Goal: Participate in discussion: Engage in conversation with other users on a specific topic

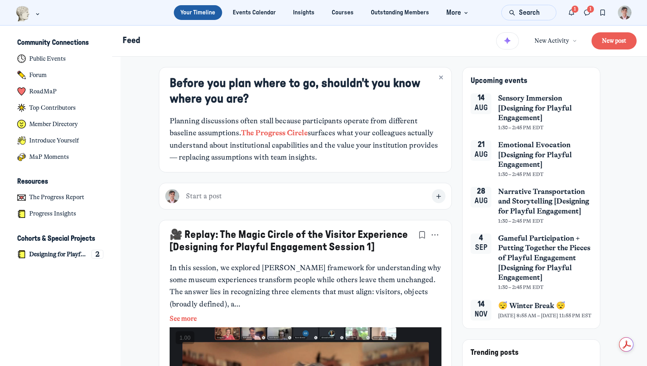
click at [532, 108] on span "Sensory Immersion [Designing for Playful Engagement]" at bounding box center [545, 108] width 94 height 30
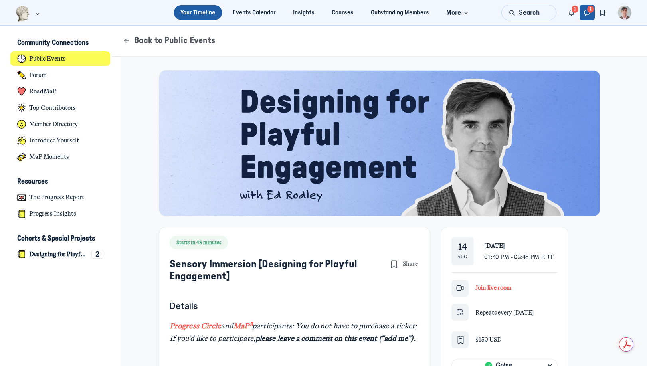
click at [584, 12] on icon "Direct messages" at bounding box center [587, 12] width 8 height 9
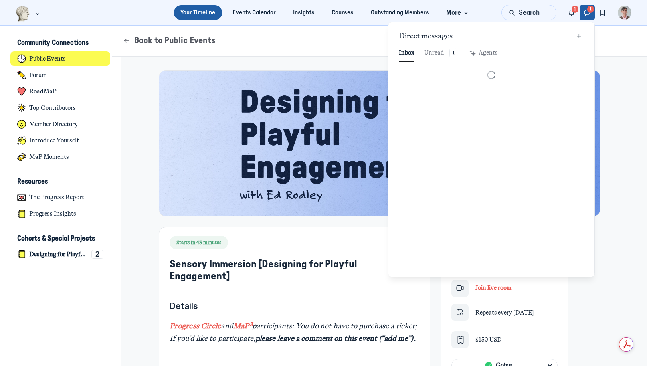
scroll to position [1086, 1860]
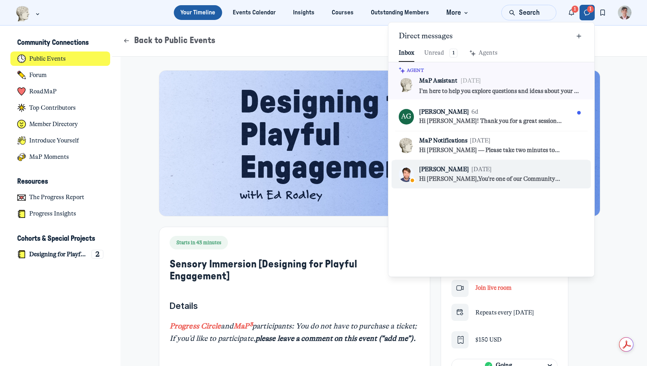
click at [468, 181] on p "Hi Ed,You're one of our Community Builders this month. Your recent engagement —…" at bounding box center [496, 179] width 155 height 9
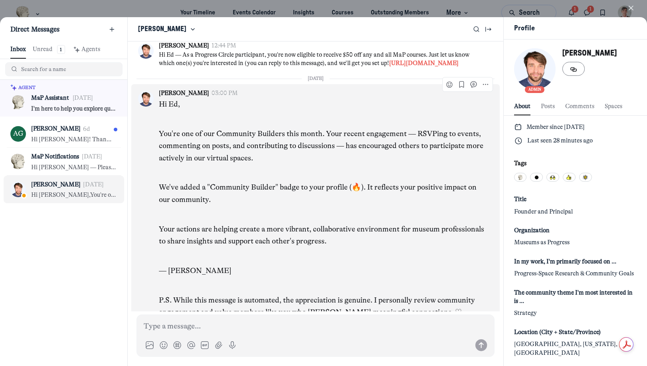
scroll to position [1086, 1577]
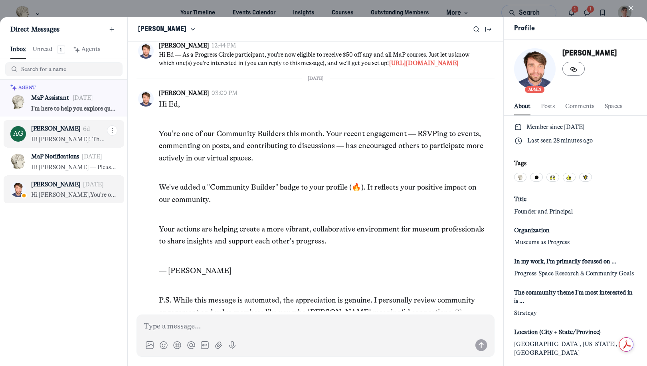
click at [71, 132] on p "[PERSON_NAME]" at bounding box center [55, 129] width 49 height 9
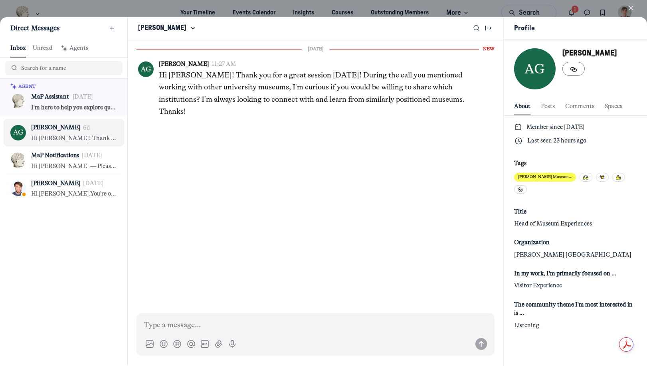
scroll to position [1086, 1577]
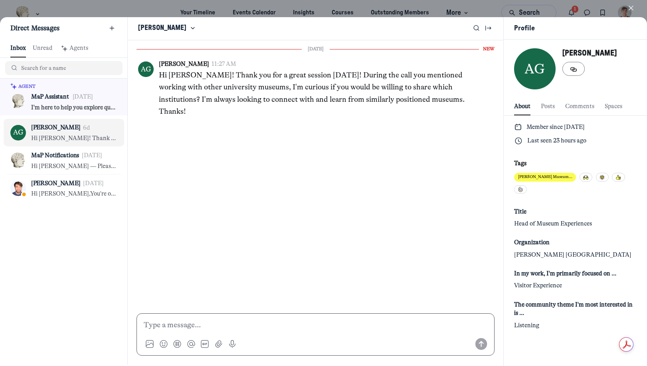
click at [217, 324] on p at bounding box center [316, 325] width 344 height 12
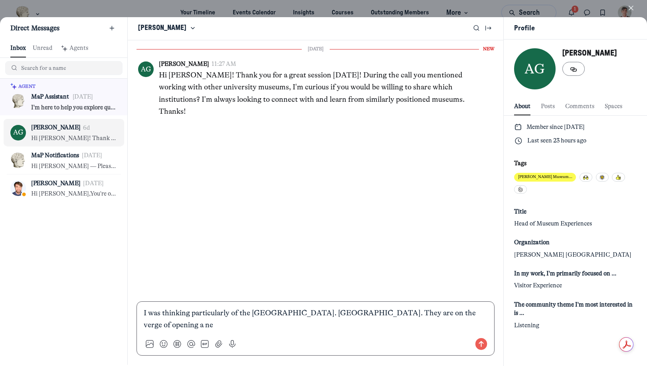
scroll to position [0, 0]
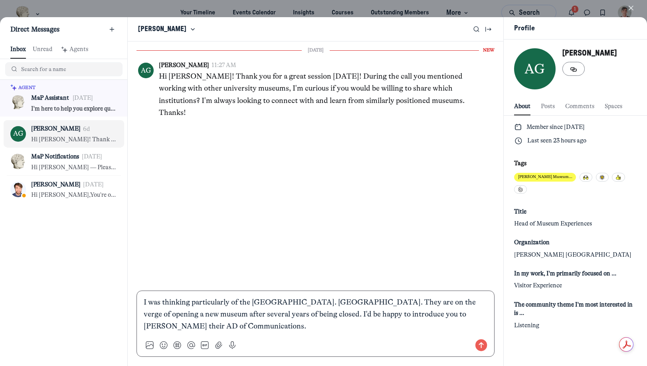
click at [449, 315] on p "I was thinking particularly of the Princeton Univ. Art Museum. They are on the …" at bounding box center [316, 314] width 344 height 36
click at [475, 343] on use "Send message" at bounding box center [481, 345] width 12 height 12
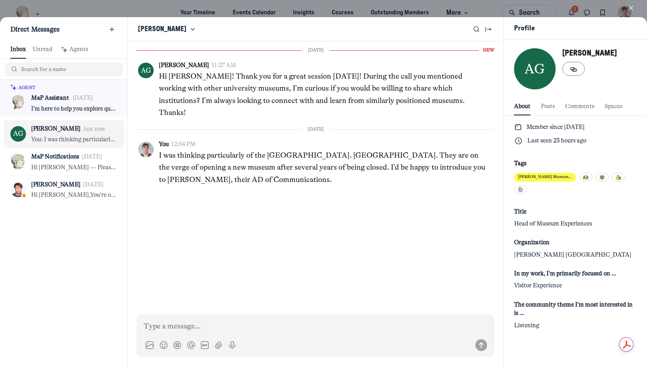
scroll to position [1, 0]
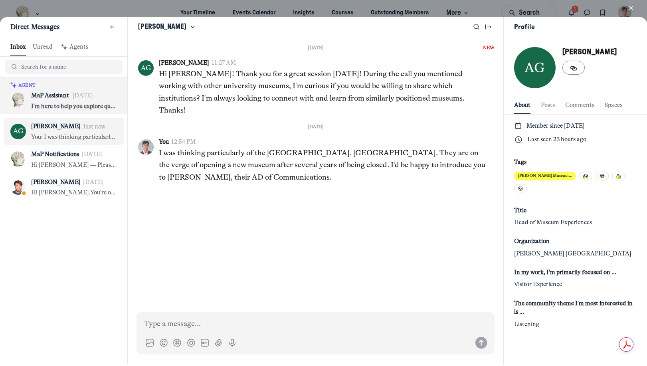
click at [47, 97] on p "MaP Assistant" at bounding box center [50, 95] width 38 height 9
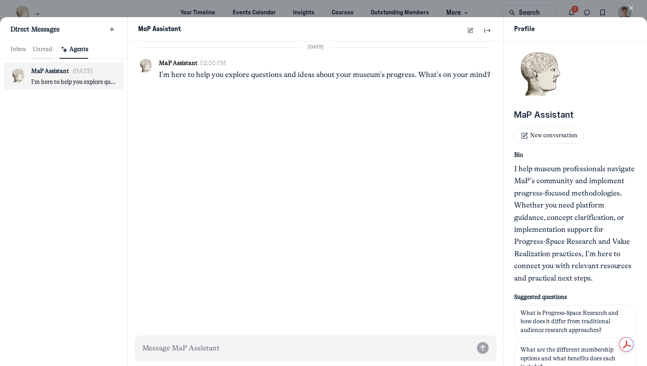
click at [41, 47] on div "Unread" at bounding box center [43, 49] width 20 height 9
click at [569, 11] on div at bounding box center [323, 183] width 647 height 366
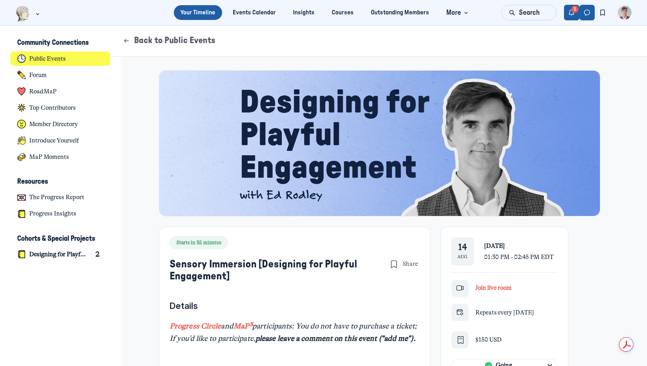
scroll to position [2542, 1569]
click at [572, 10] on icon "Notifications" at bounding box center [571, 12] width 8 height 9
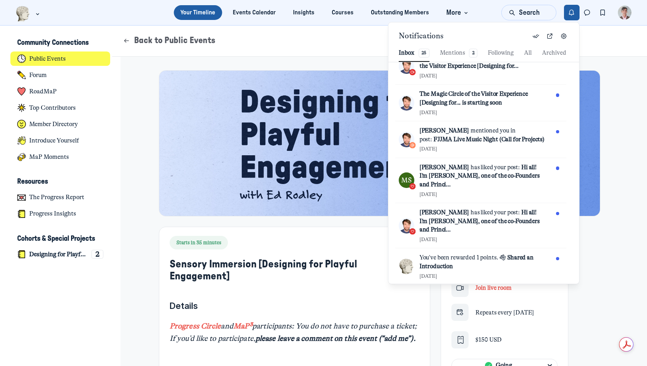
scroll to position [46, 0]
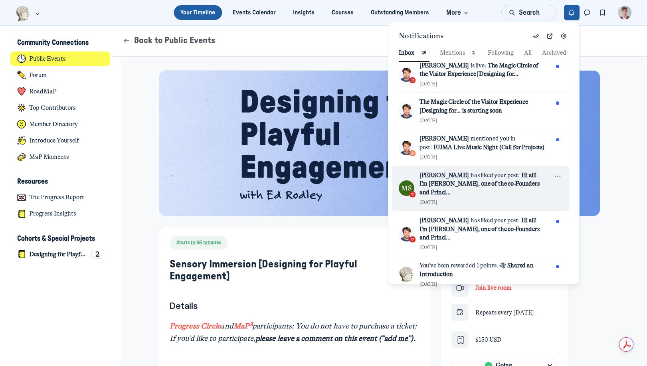
click at [443, 174] on span "[PERSON_NAME]" at bounding box center [443, 175] width 49 height 7
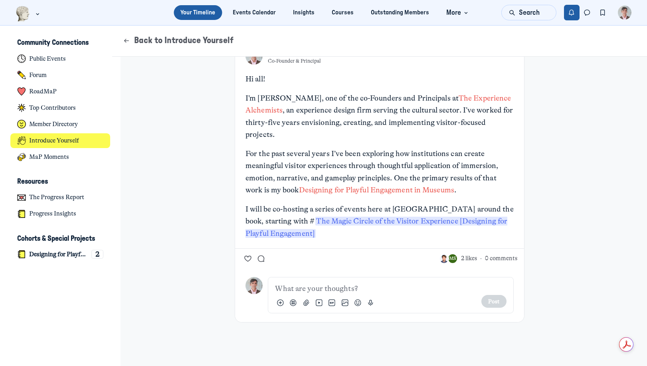
scroll to position [31, 0]
click at [465, 257] on span "2 likes" at bounding box center [469, 257] width 16 height 9
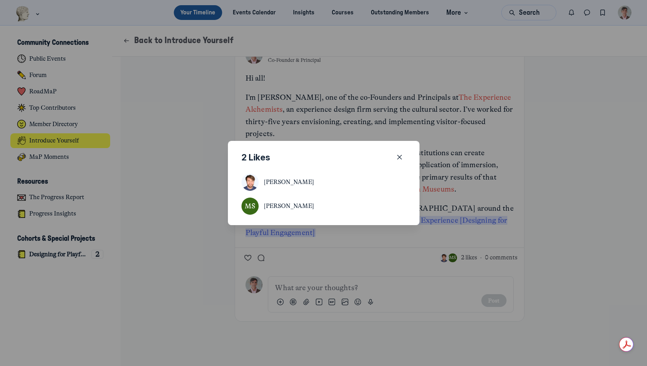
click at [274, 204] on span "[PERSON_NAME]" at bounding box center [289, 206] width 50 height 9
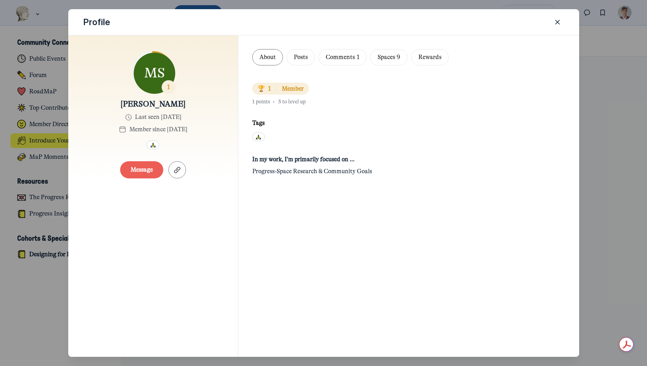
click at [559, 21] on icon "Close" at bounding box center [557, 22] width 8 height 9
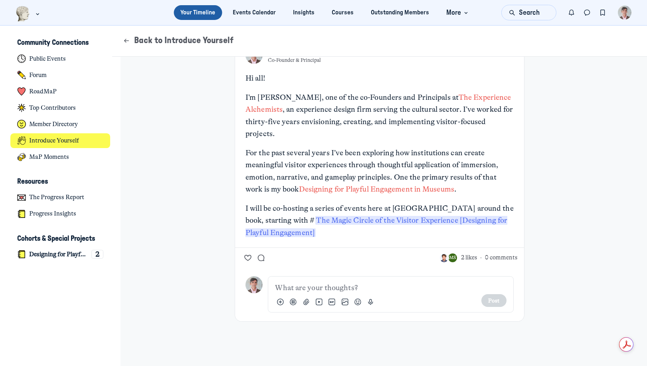
click at [569, 202] on div "ER Ed Rodley Jul 24 Co-Founder & Principal Share Hi all! I’m Ed Rodley, one of …" at bounding box center [380, 196] width 504 height 340
click at [19, 16] on img "Main navigation bar" at bounding box center [23, 14] width 15 height 16
click at [187, 119] on div "ER Ed Rodley Jul 24 Co-Founder & Principal Share Hi all! I’m Ed Rodley, one of …" at bounding box center [380, 196] width 504 height 340
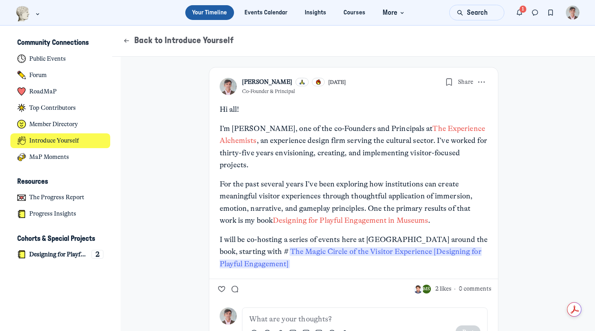
scroll to position [2384, 1568]
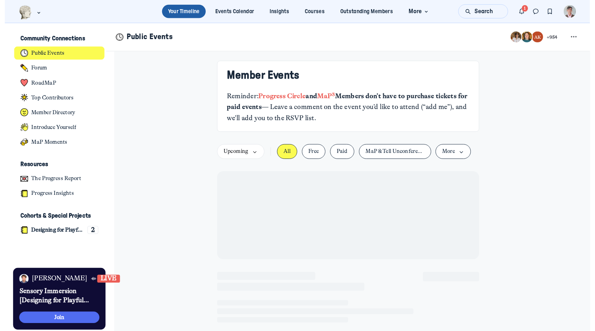
scroll to position [2240, 1569]
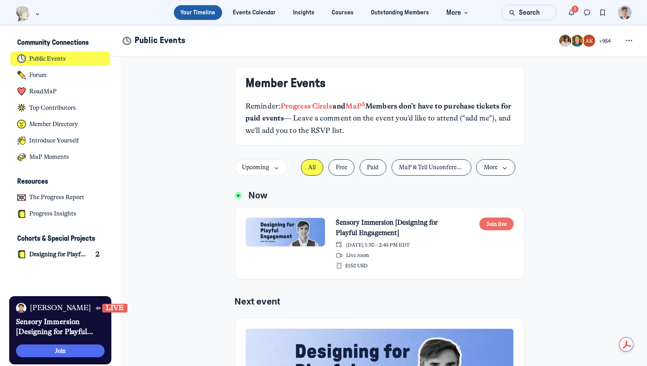
click at [488, 224] on button "Join live" at bounding box center [496, 223] width 34 height 13
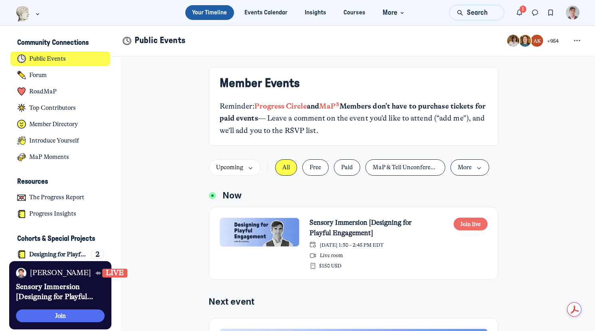
scroll to position [2082, 1568]
click at [521, 13] on icon "Notifications" at bounding box center [519, 12] width 8 height 9
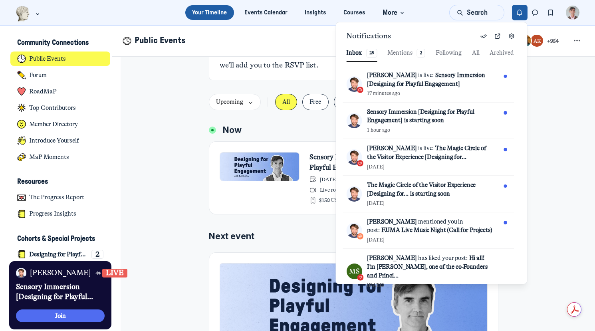
scroll to position [0, 0]
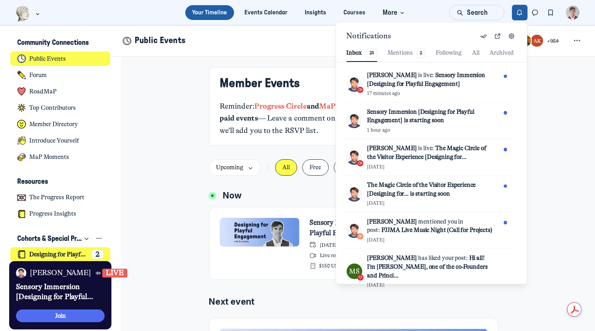
click at [55, 253] on h4 "Designing for Playful Engagement" at bounding box center [58, 255] width 59 height 8
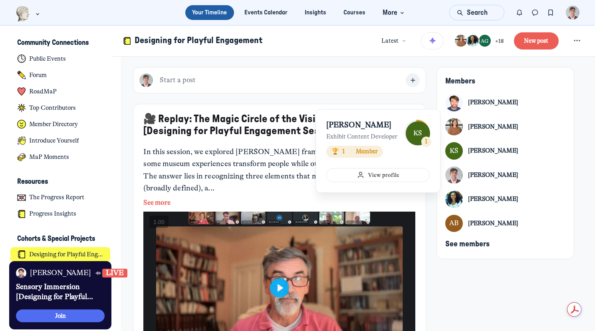
click at [492, 151] on div "[PERSON_NAME]" at bounding box center [493, 150] width 50 height 9
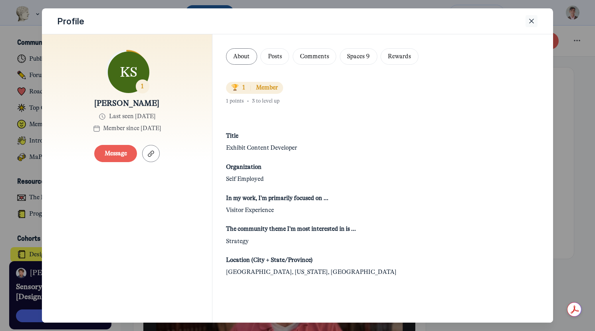
click at [532, 23] on icon "Close" at bounding box center [531, 21] width 8 height 9
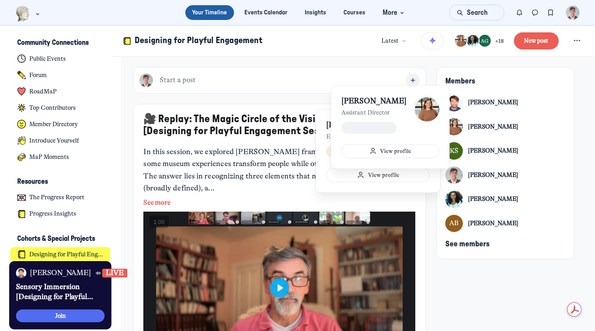
click at [486, 126] on div "[PERSON_NAME]" at bounding box center [493, 127] width 50 height 9
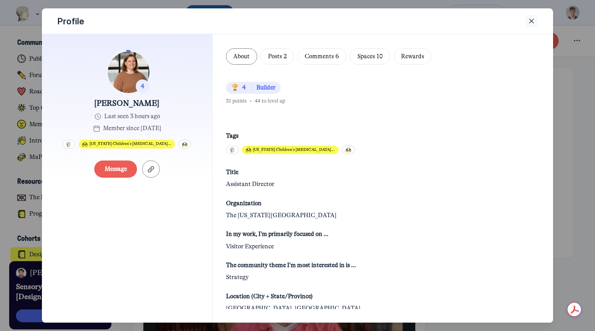
click at [530, 22] on icon "Close" at bounding box center [531, 21] width 8 height 9
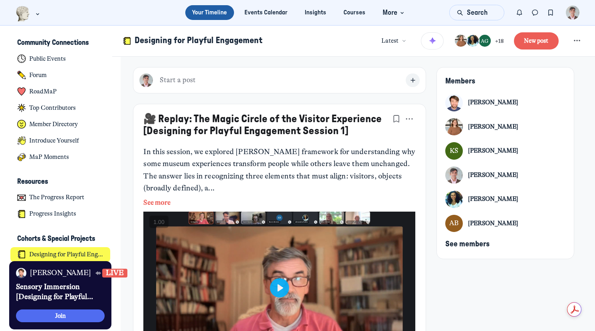
click at [483, 201] on div "[PERSON_NAME]" at bounding box center [493, 199] width 50 height 9
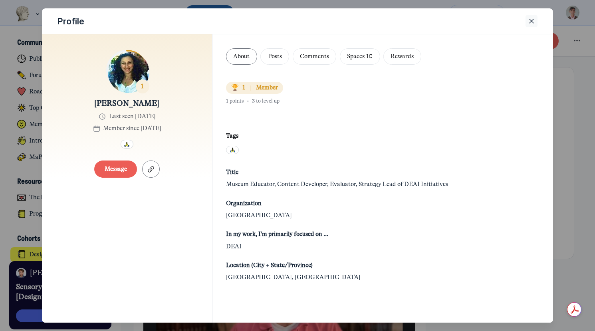
click at [530, 22] on use "Close" at bounding box center [531, 21] width 4 height 4
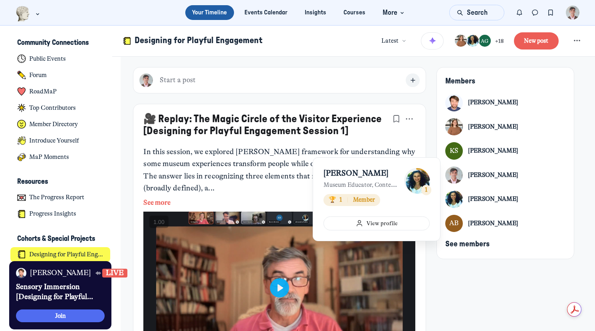
scroll to position [2, 0]
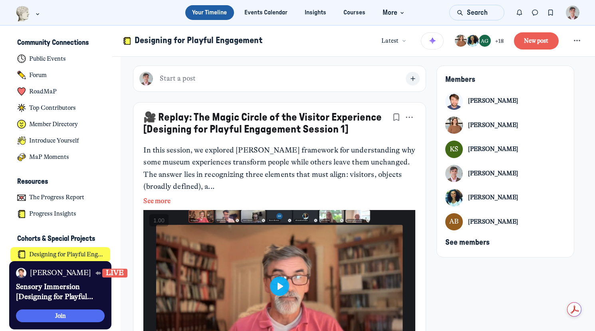
click at [466, 243] on span "See members" at bounding box center [467, 243] width 44 height 8
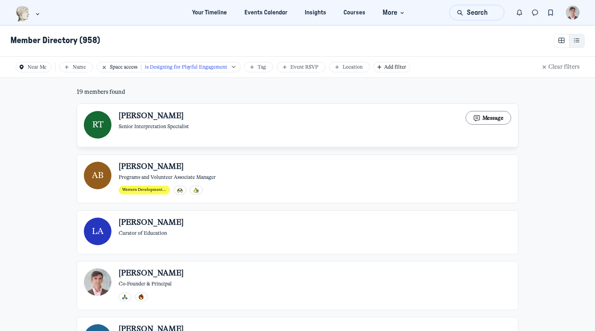
click at [154, 117] on span "[PERSON_NAME]" at bounding box center [151, 116] width 65 height 10
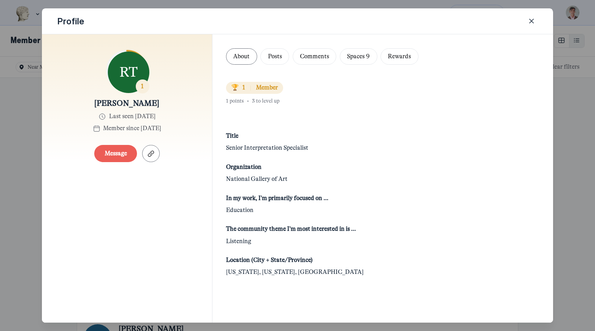
click at [530, 21] on icon "Close" at bounding box center [531, 21] width 8 height 9
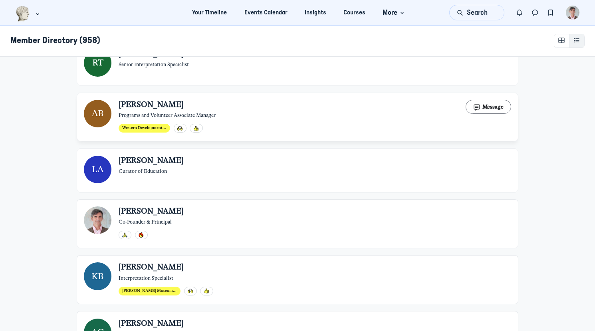
scroll to position [84, 0]
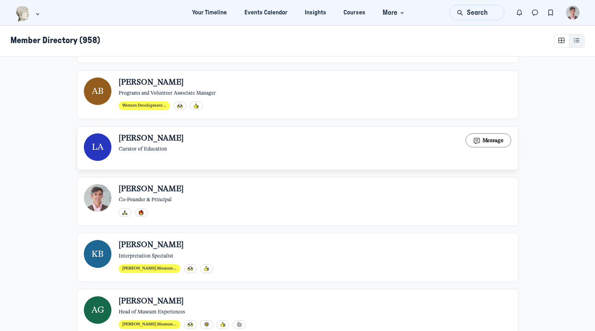
click at [139, 140] on span "[PERSON_NAME]" at bounding box center [151, 138] width 65 height 10
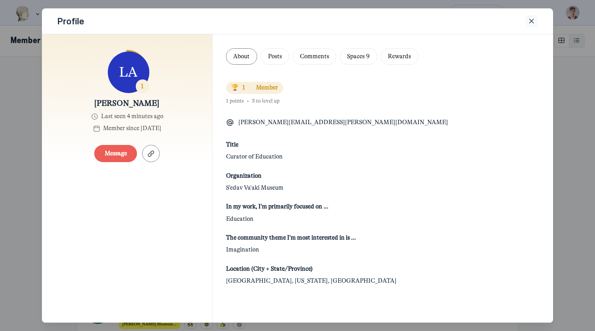
click at [526, 18] on button "Close" at bounding box center [531, 21] width 12 height 12
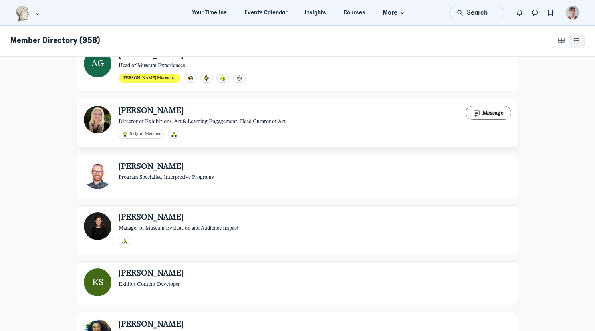
scroll to position [340, 0]
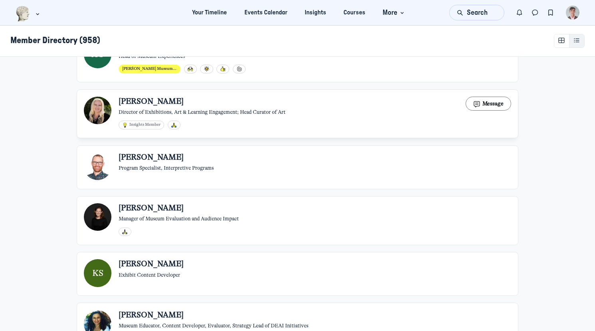
click at [129, 100] on span "[PERSON_NAME]" at bounding box center [151, 102] width 65 height 10
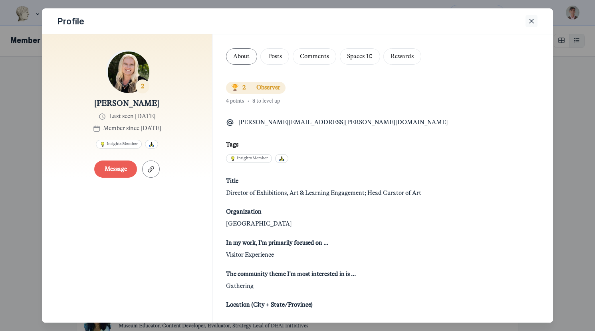
click at [532, 22] on use "Close" at bounding box center [531, 21] width 4 height 4
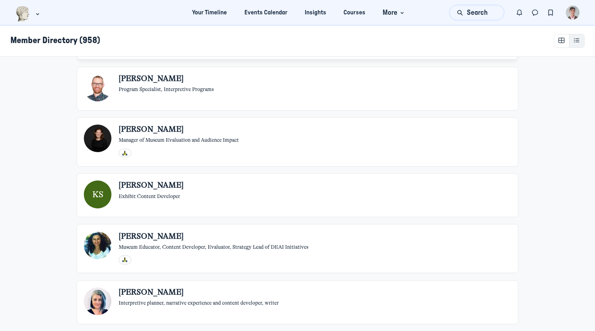
scroll to position [431, 0]
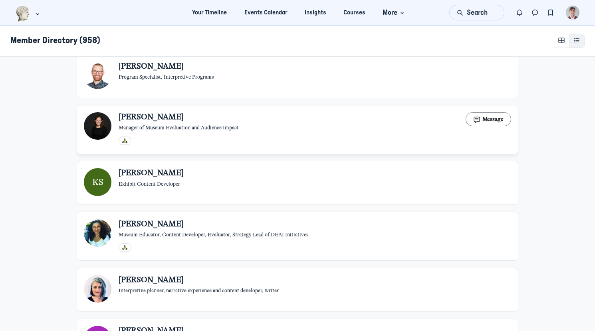
click at [156, 117] on span "[PERSON_NAME]" at bounding box center [151, 117] width 65 height 10
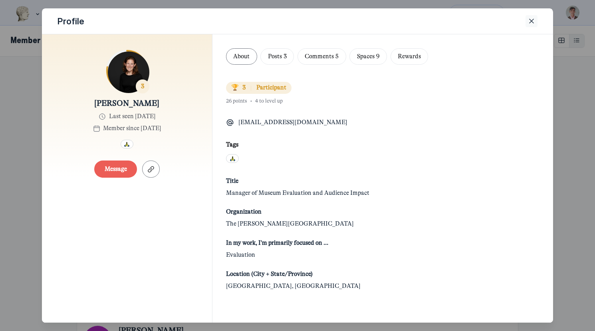
click at [531, 20] on use "Close" at bounding box center [531, 21] width 4 height 4
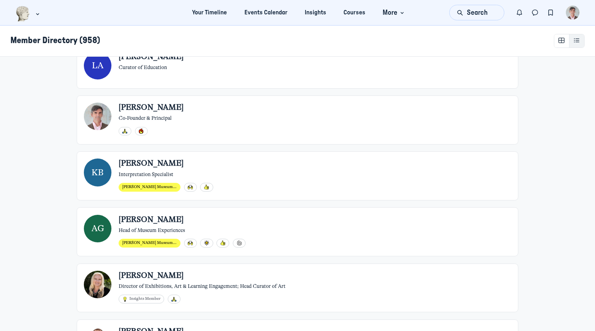
scroll to position [0, 0]
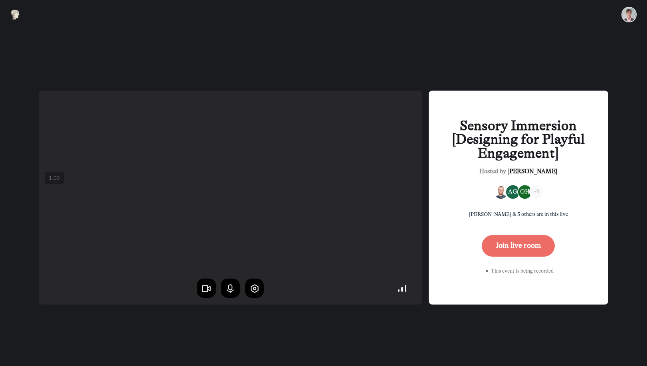
click at [522, 245] on button "Join live room" at bounding box center [518, 246] width 73 height 22
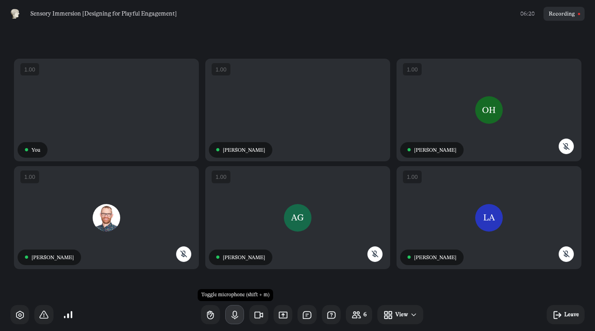
click at [234, 315] on use "button" at bounding box center [234, 315] width 6 height 8
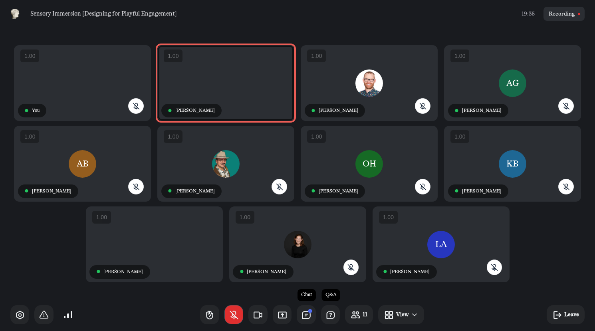
click at [233, 315] on icon "button" at bounding box center [234, 315] width 10 height 10
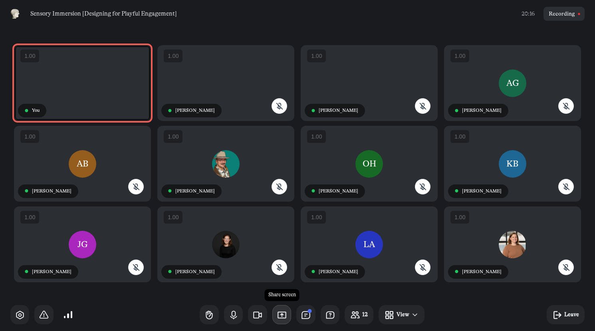
click at [283, 313] on icon "button" at bounding box center [282, 315] width 10 height 10
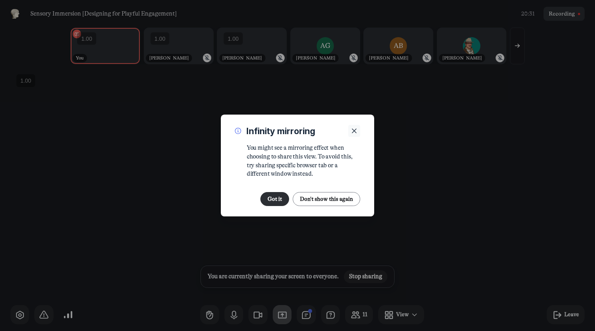
click at [353, 132] on icon "Close" at bounding box center [354, 130] width 8 height 9
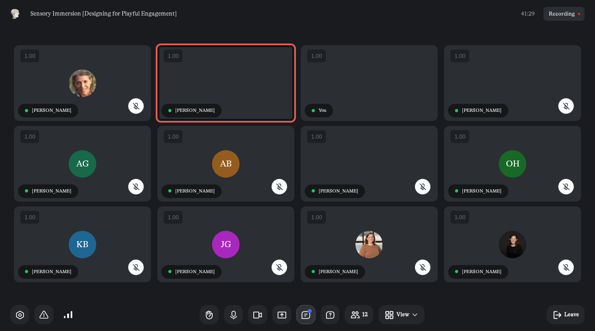
click at [304, 314] on icon "button" at bounding box center [305, 315] width 10 height 10
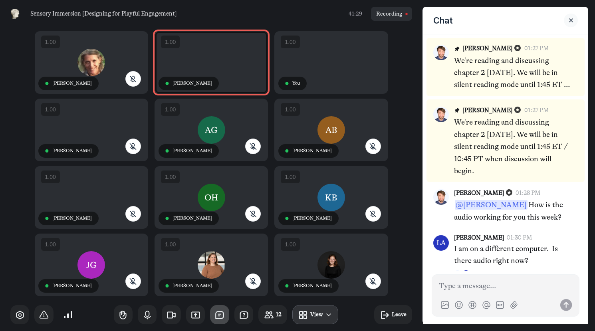
scroll to position [1267, 0]
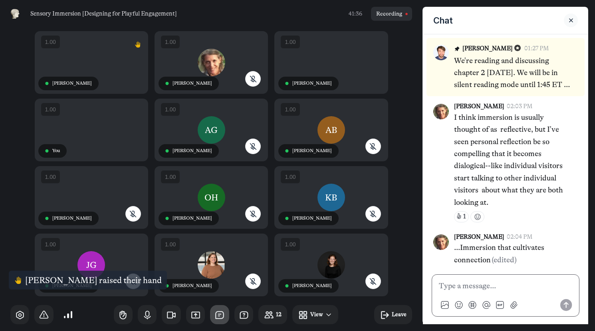
click at [520, 286] on p at bounding box center [505, 286] width 133 height 12
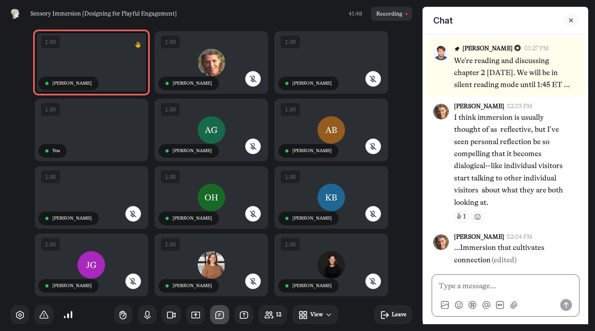
click at [485, 291] on p at bounding box center [505, 286] width 133 height 12
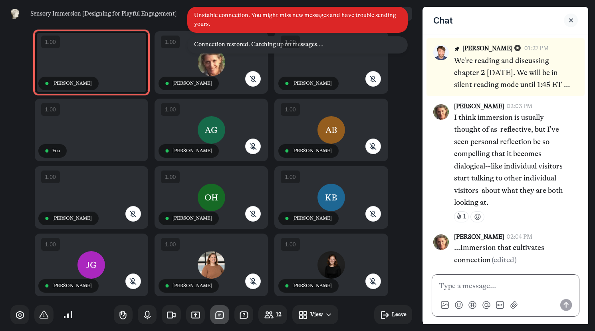
scroll to position [1138, 0]
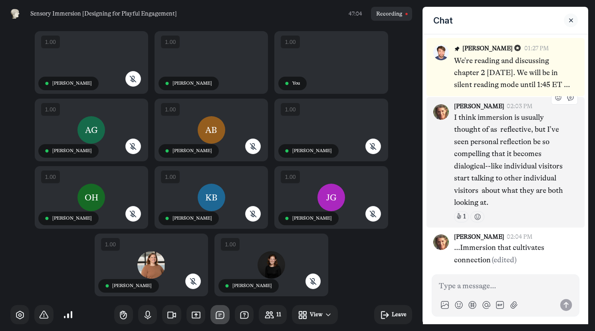
click at [441, 164] on div "KK Kinsey Katchka 02:03 PM I think immersion is usually thought of as reflectiv…" at bounding box center [505, 162] width 144 height 120
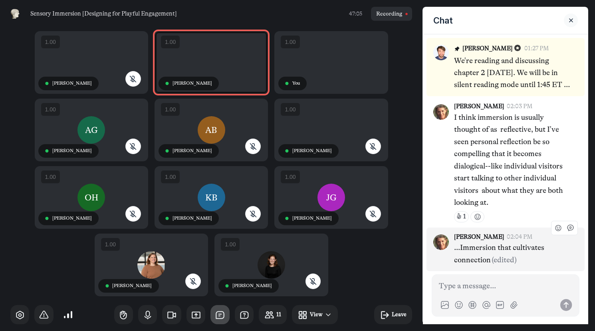
click at [492, 259] on span "(edited)" at bounding box center [503, 259] width 25 height 9
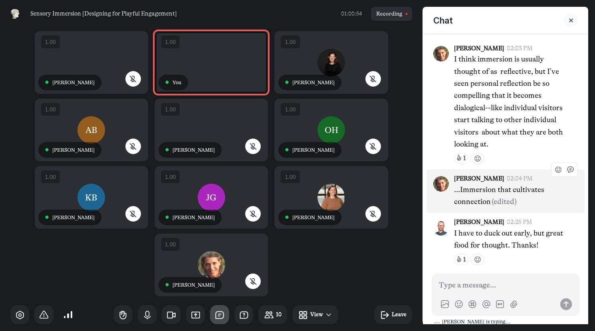
scroll to position [1135, 0]
click at [196, 316] on icon "button" at bounding box center [195, 315] width 10 height 10
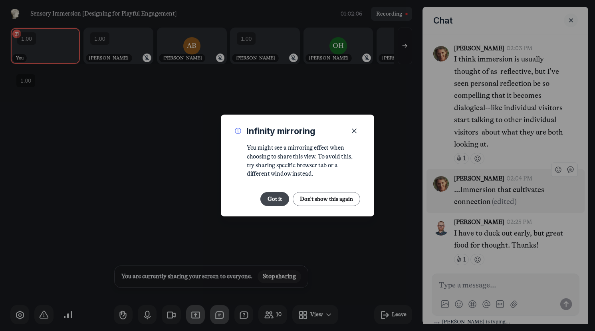
click at [275, 196] on button "Got it" at bounding box center [274, 199] width 29 height 14
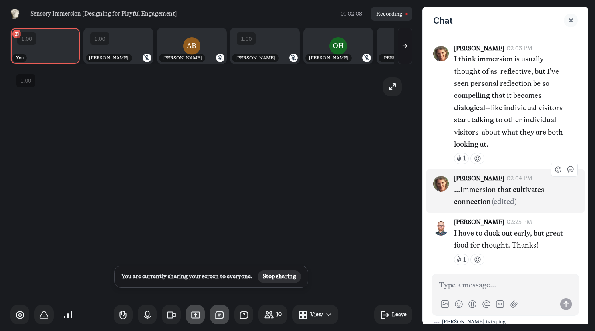
click at [287, 272] on button "Stop sharing" at bounding box center [278, 276] width 43 height 13
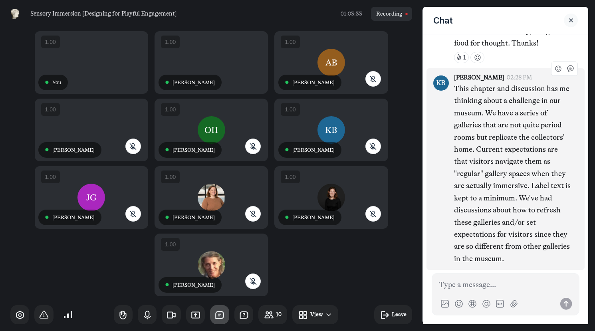
scroll to position [3, 0]
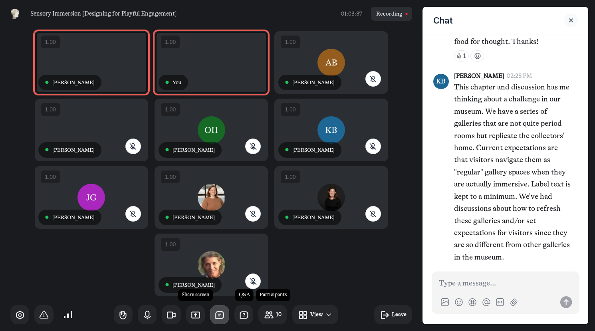
click at [223, 319] on icon "button" at bounding box center [219, 315] width 10 height 10
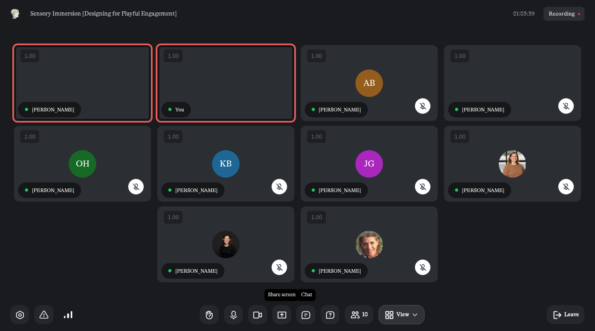
click at [304, 316] on icon "button" at bounding box center [305, 315] width 10 height 10
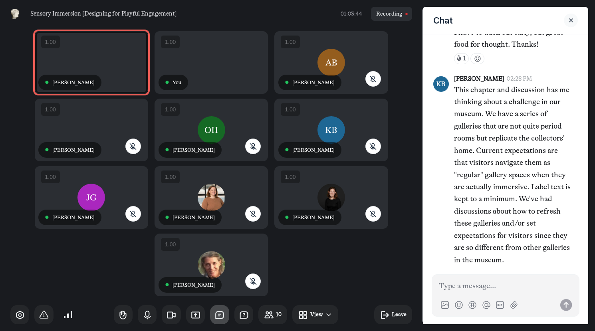
scroll to position [1464, 0]
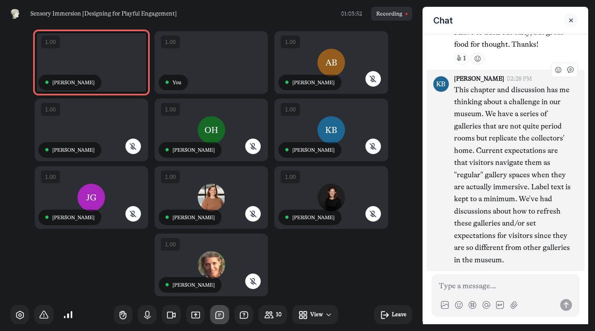
click at [502, 165] on p "This chapter and discussion has me thinking about a challenge in our museum. We…" at bounding box center [512, 175] width 117 height 182
click at [493, 178] on p "This chapter and discussion has me thinking about a challenge in our museum. We…" at bounding box center [512, 175] width 117 height 182
click at [482, 201] on p "This chapter and discussion has me thinking about a challenge in our museum. We…" at bounding box center [512, 175] width 117 height 182
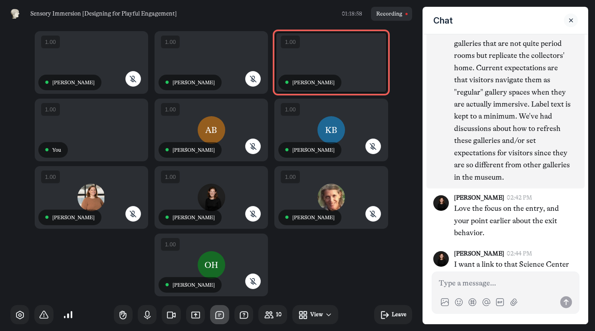
scroll to position [1563, 0]
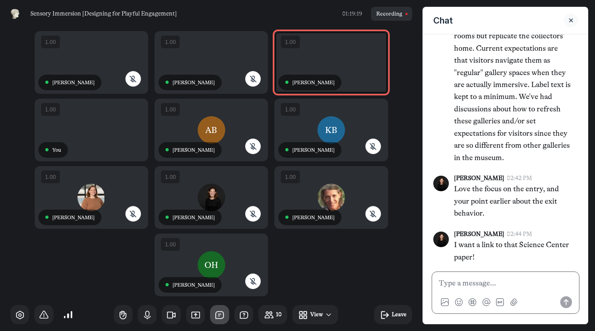
click at [476, 281] on p at bounding box center [505, 283] width 133 height 12
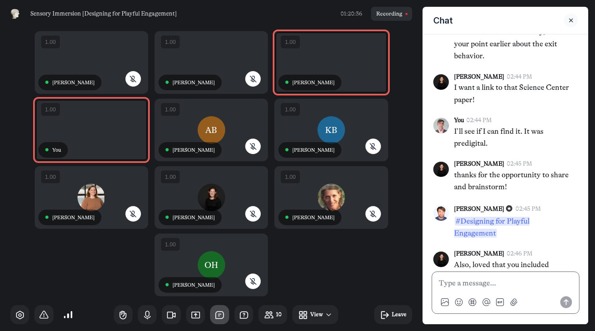
scroll to position [1740, 0]
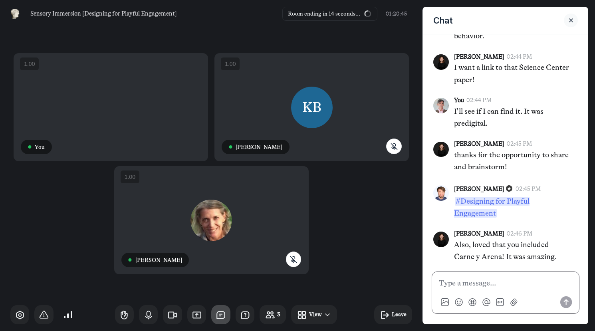
click at [470, 280] on p at bounding box center [505, 283] width 133 height 12
click at [470, 285] on p at bounding box center [505, 283] width 133 height 12
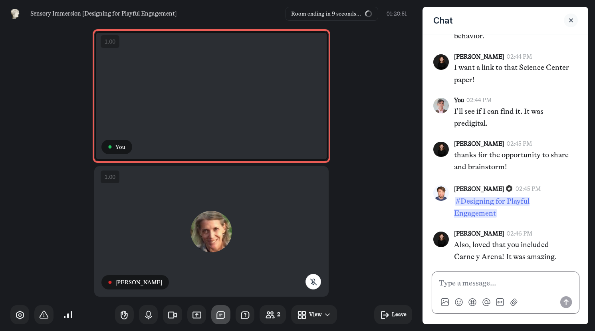
scroll to position [1772, 0]
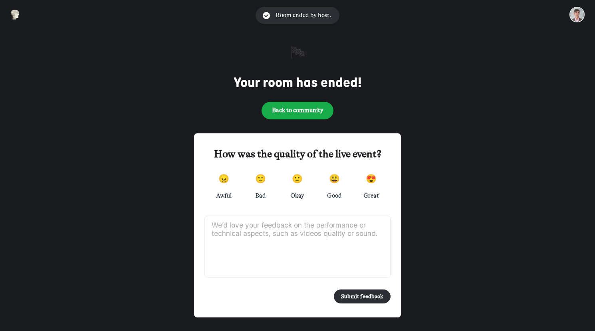
click at [374, 178] on div "😍" at bounding box center [371, 179] width 11 height 12
click at [356, 295] on button "Submit feedback" at bounding box center [362, 296] width 57 height 14
